Goal: Find specific page/section: Find specific page/section

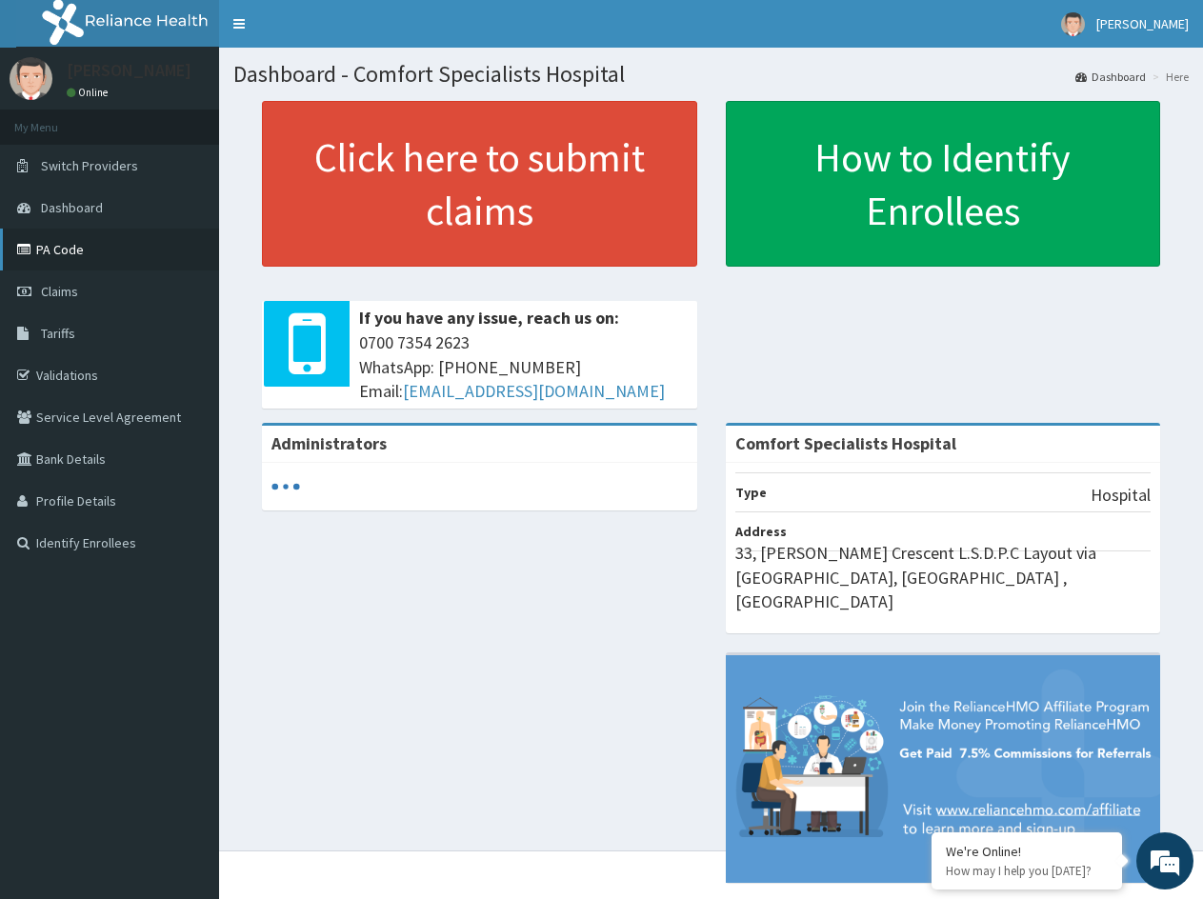
click at [65, 246] on link "PA Code" at bounding box center [109, 250] width 219 height 42
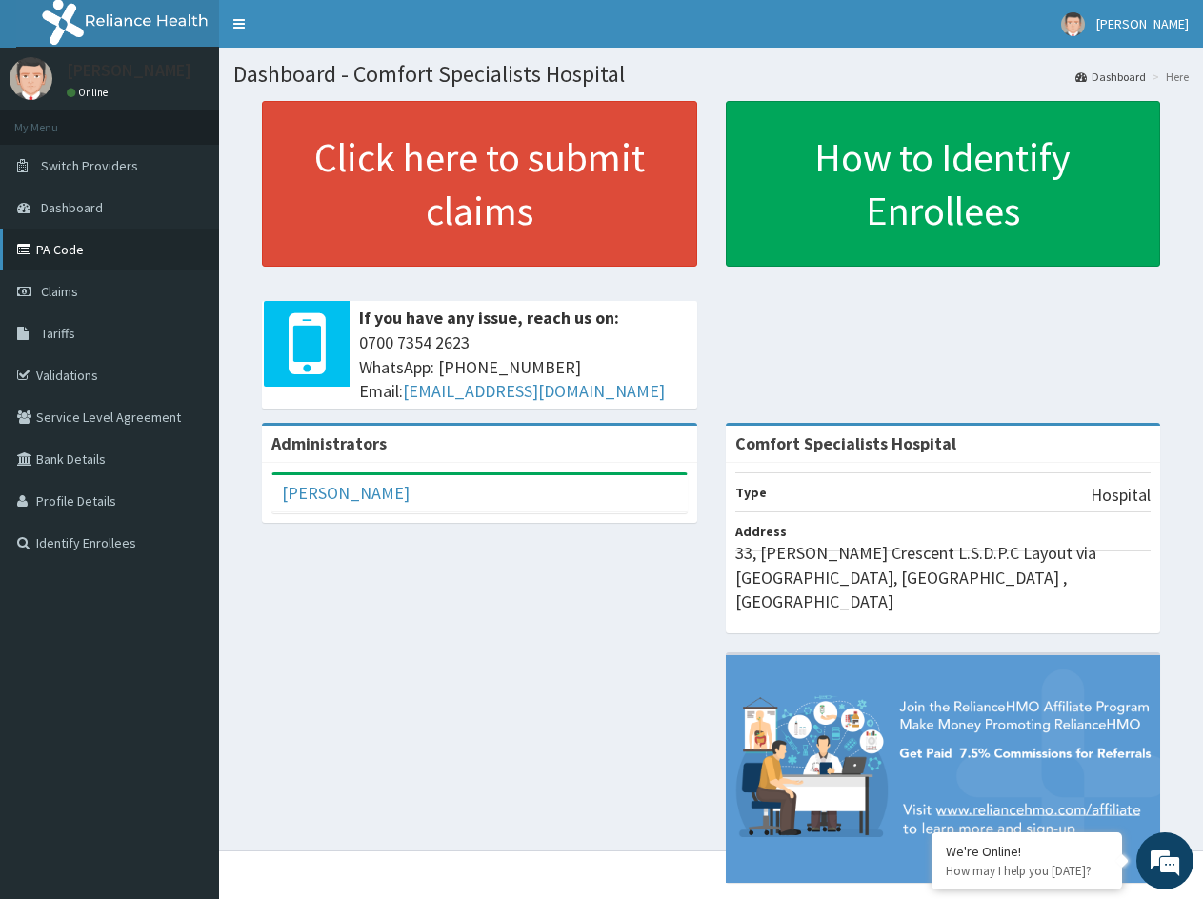
click at [80, 244] on link "PA Code" at bounding box center [109, 250] width 219 height 42
